Goal: Transaction & Acquisition: Obtain resource

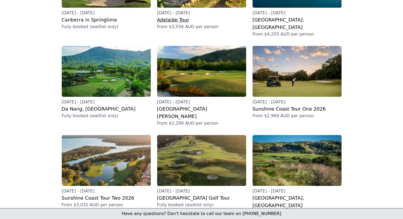
scroll to position [132, 0]
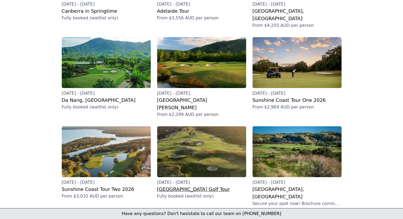
click at [185, 185] on h2 "[GEOGRAPHIC_DATA] Golf Tour" at bounding box center [201, 188] width 89 height 7
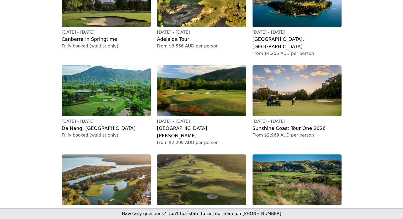
scroll to position [136, 0]
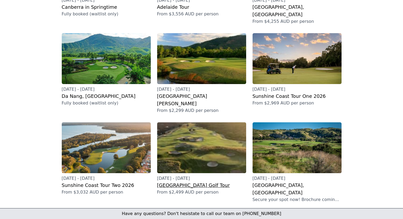
click at [192, 181] on h2 "[GEOGRAPHIC_DATA] Golf Tour" at bounding box center [201, 184] width 89 height 7
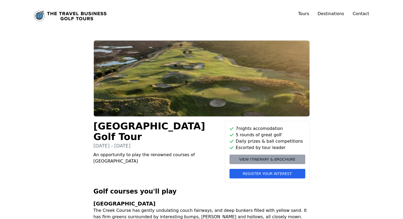
click at [247, 160] on span "View itinerary & brochure" at bounding box center [267, 158] width 56 height 5
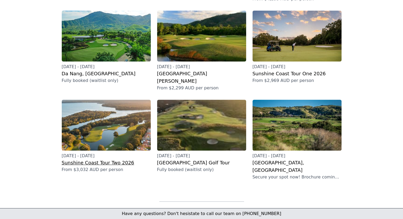
click at [96, 159] on h2 "Sunshine Coast Tour Two 2026" at bounding box center [106, 162] width 89 height 7
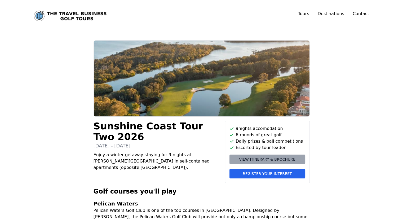
click at [250, 161] on span "View itinerary & brochure" at bounding box center [267, 158] width 56 height 5
